Goal: Go to known website: Access a specific website the user already knows

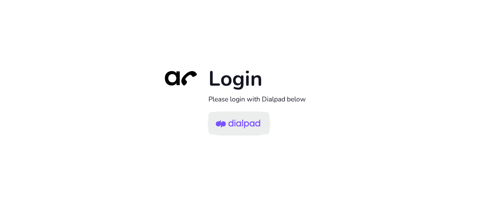
click at [228, 123] on img at bounding box center [238, 123] width 44 height 21
click at [217, 125] on img at bounding box center [238, 123] width 44 height 21
click at [244, 124] on img at bounding box center [238, 123] width 44 height 21
